Goal: Task Accomplishment & Management: Manage account settings

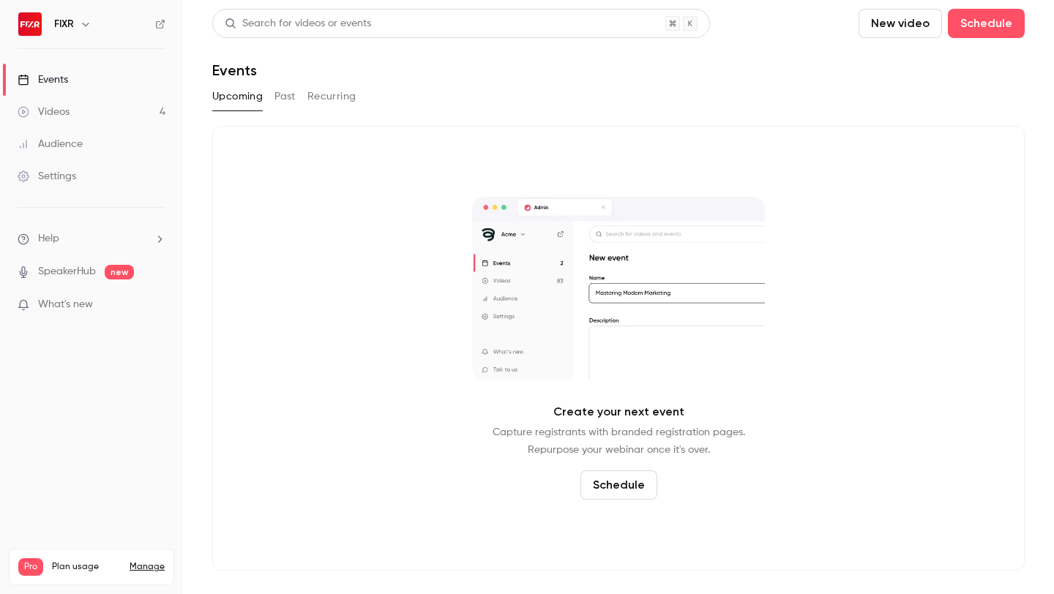
click at [149, 561] on link "Manage" at bounding box center [147, 567] width 35 height 12
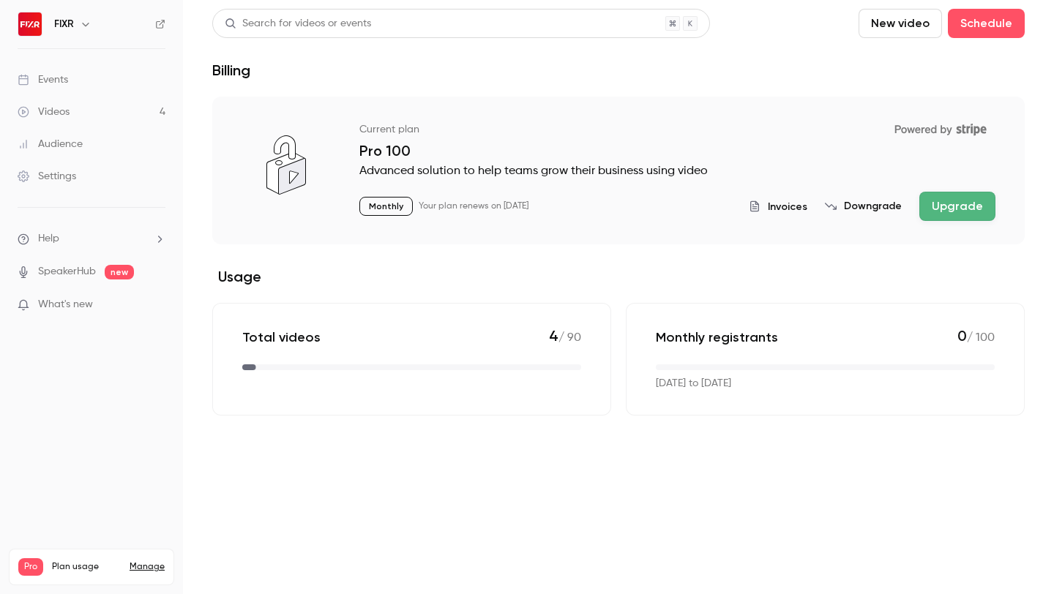
click at [778, 201] on span "Invoices" at bounding box center [788, 206] width 40 height 15
